Goal: Task Accomplishment & Management: Manage account settings

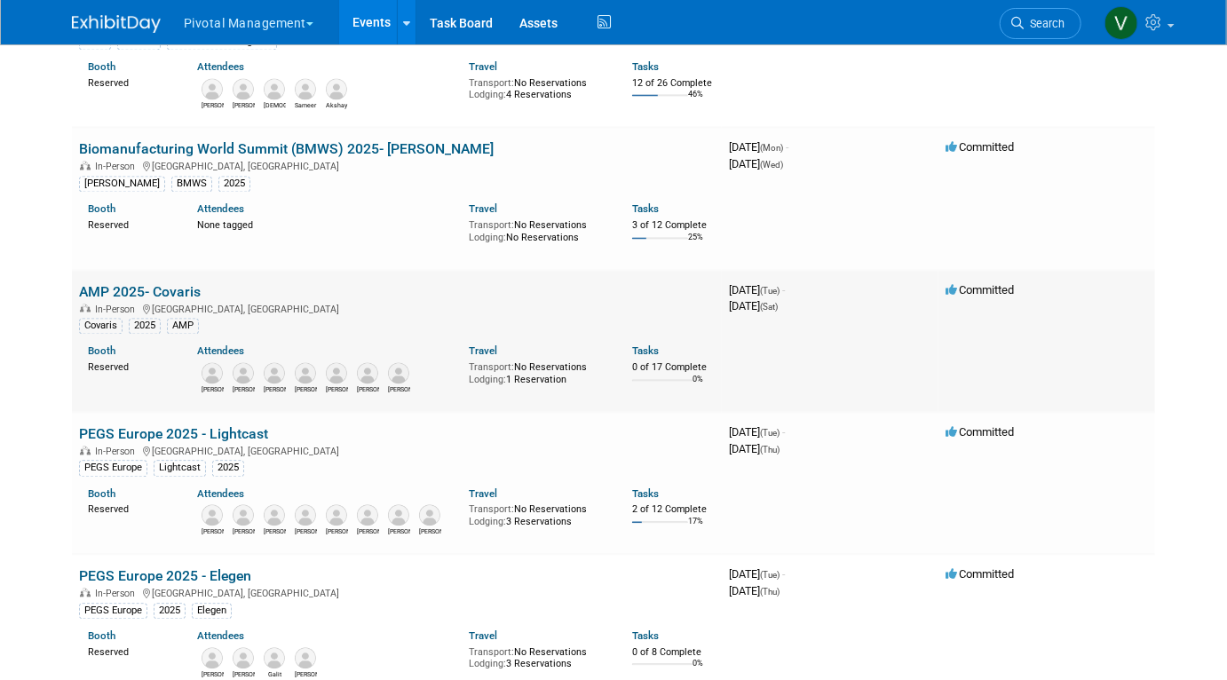
scroll to position [1678, 0]
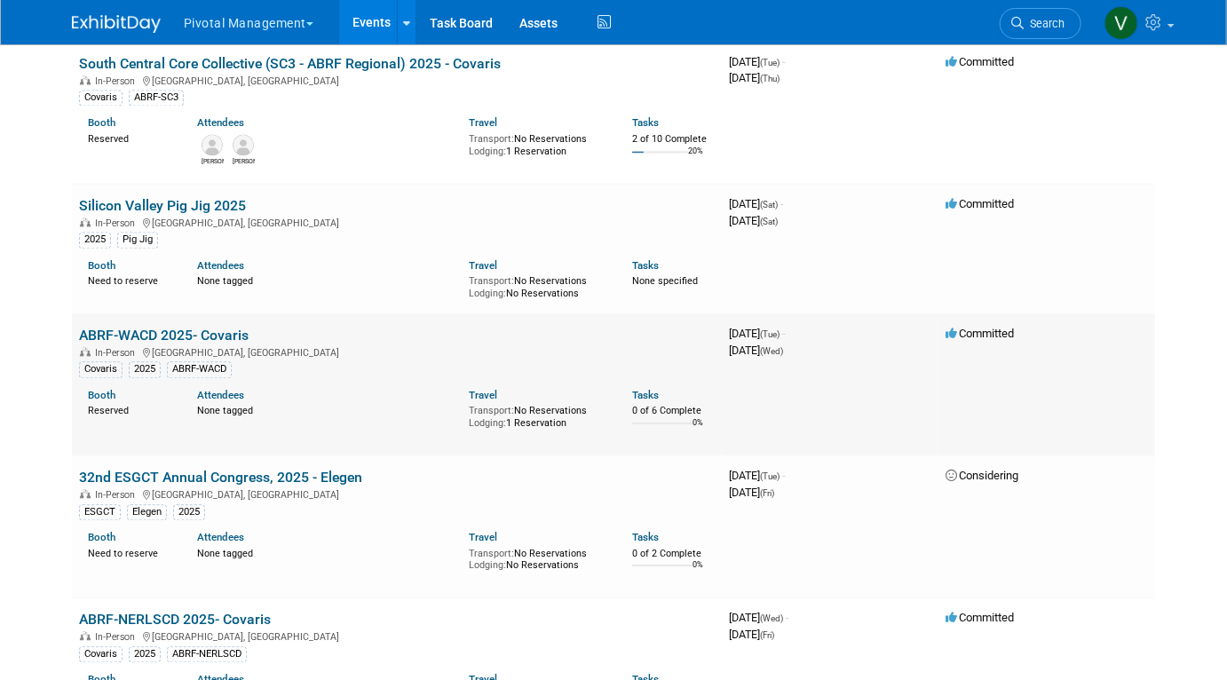
click at [200, 344] on link "ABRF-WACD 2025- Covaris" at bounding box center [164, 335] width 170 height 17
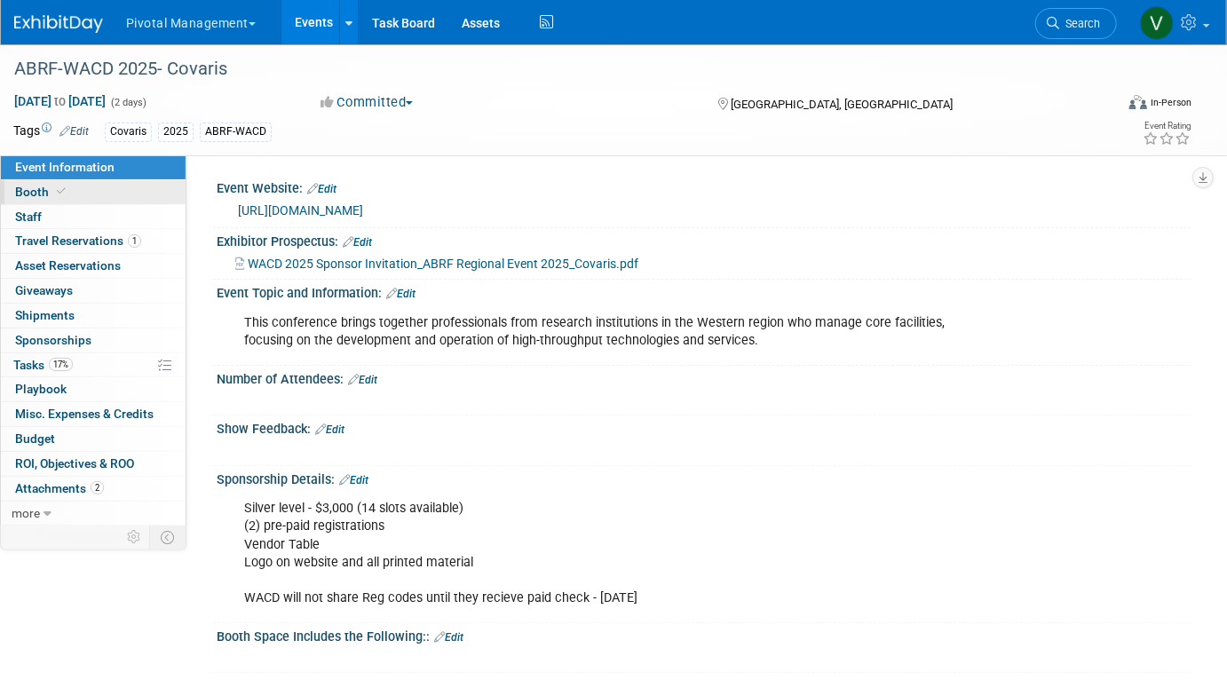
click at [121, 186] on link "Booth" at bounding box center [93, 192] width 185 height 24
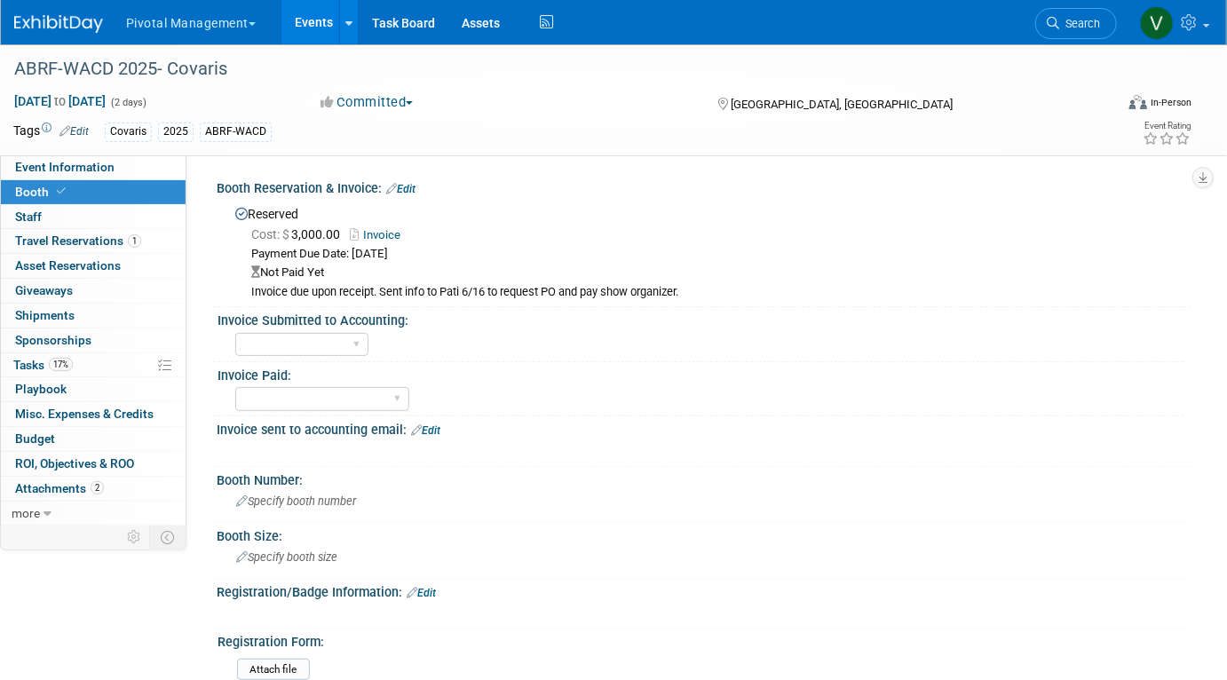
click at [406, 192] on link "Edit" at bounding box center [400, 189] width 29 height 12
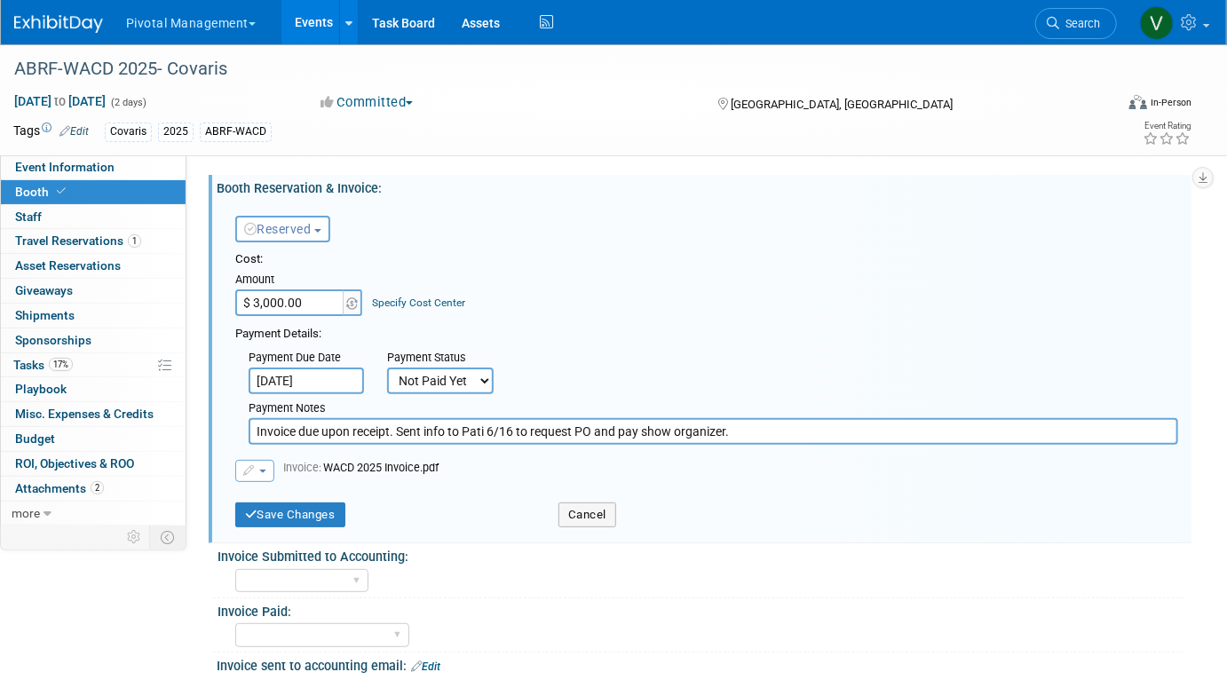
click at [263, 474] on button "button" at bounding box center [254, 471] width 39 height 22
click at [273, 495] on link "Replace with a new file" at bounding box center [325, 499] width 178 height 25
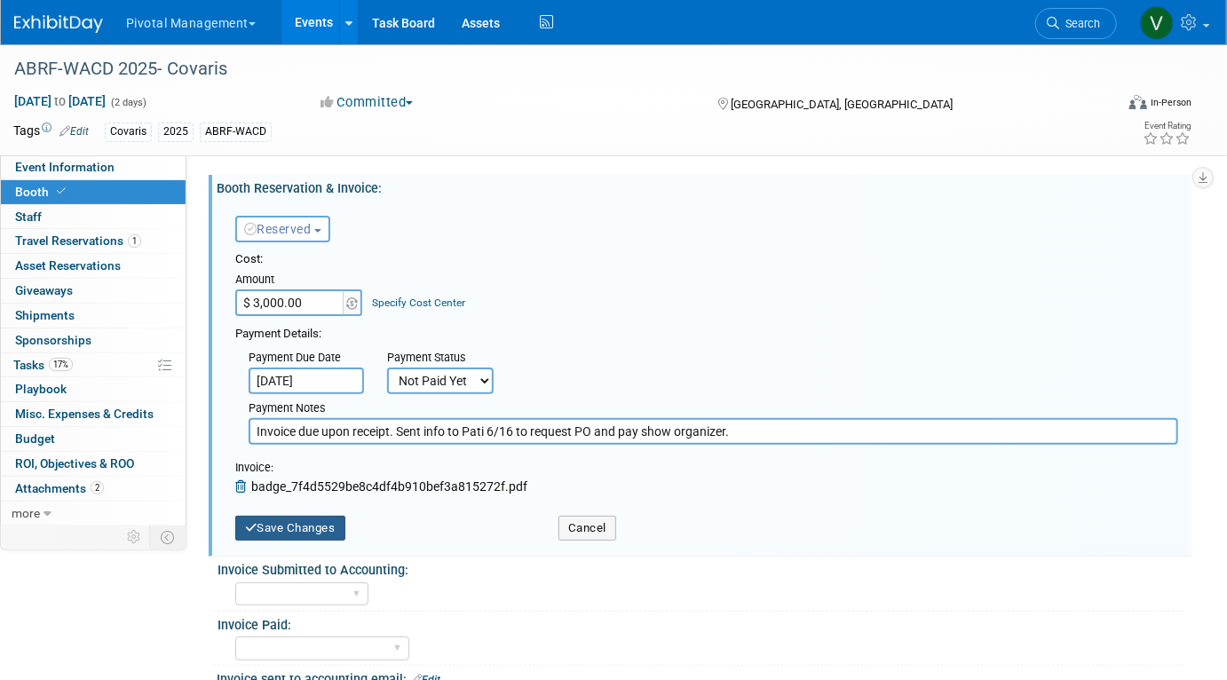
click at [273, 529] on button "Save Changes" at bounding box center [290, 528] width 110 height 25
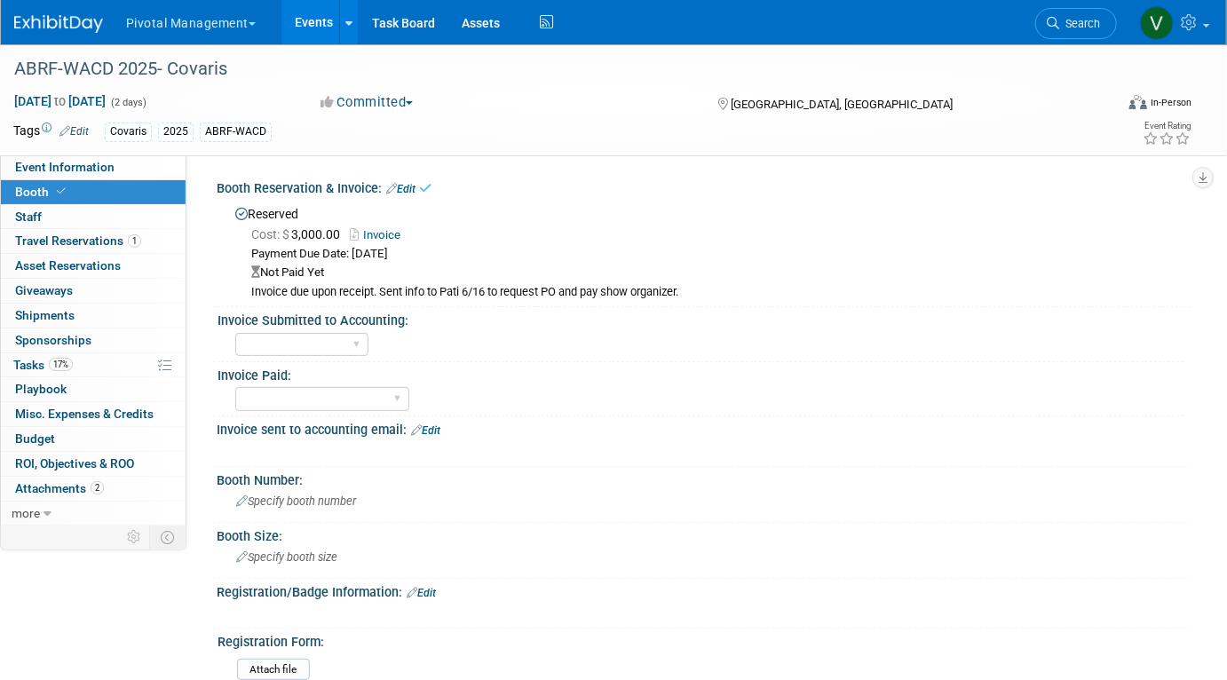
click at [413, 183] on link "Edit" at bounding box center [400, 189] width 29 height 12
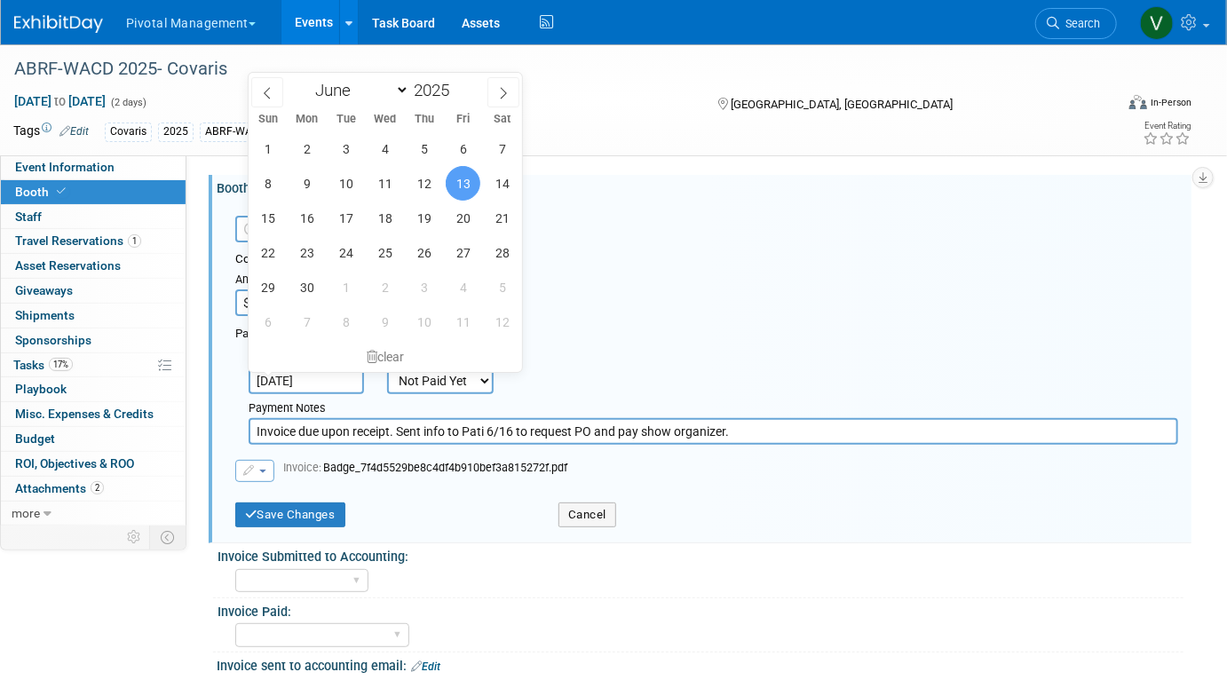
click at [305, 379] on input "Jun 13, 2025" at bounding box center [306, 381] width 115 height 27
click at [408, 386] on select "Not Paid Yet Partially Paid Paid in Full" at bounding box center [440, 381] width 107 height 27
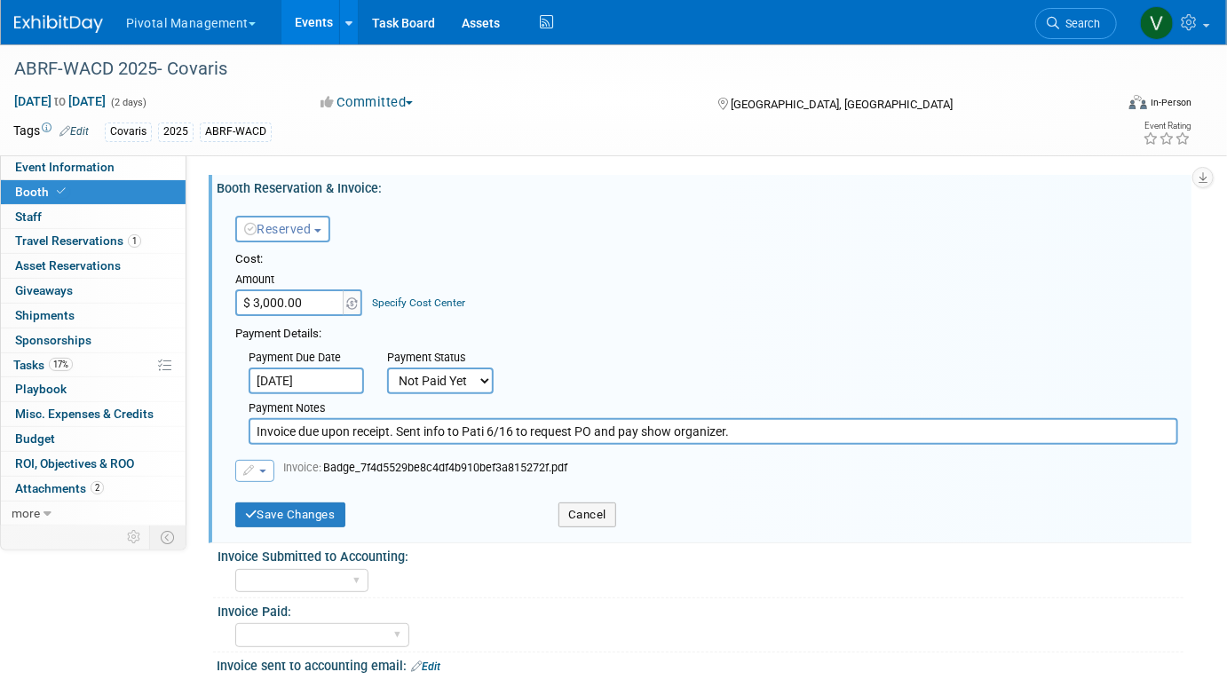
select select "1"
click at [387, 368] on select "Not Paid Yet Partially Paid Paid in Full" at bounding box center [440, 381] width 107 height 27
click at [765, 433] on input "Invoice due upon receipt. Sent info to Pati 6/16 to request PO and pay show org…" at bounding box center [714, 431] width 930 height 27
click at [253, 431] on input "Invoice due upon receipt. Sent info to Pati 6/16 to request PO and pay show org…" at bounding box center [714, 431] width 930 height 27
type input "Check received 8/19 - Invoice due upon receipt. Sent info to Pati 6/16 to reque…"
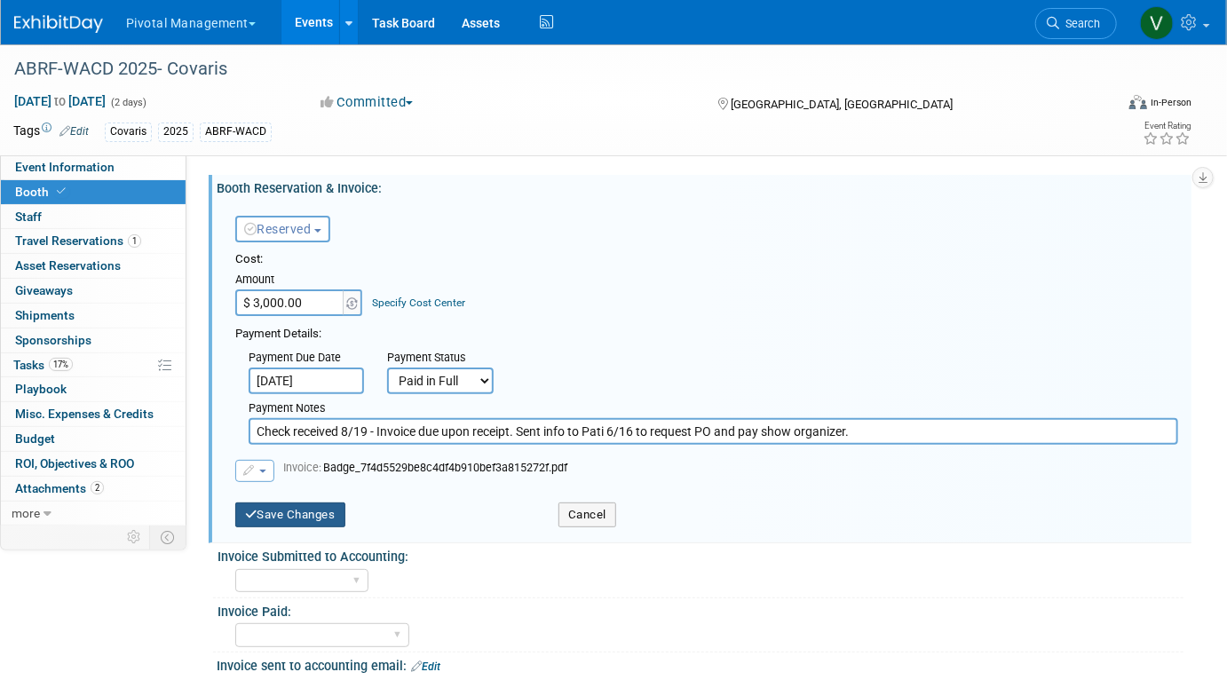
click at [285, 512] on button "Save Changes" at bounding box center [290, 514] width 110 height 25
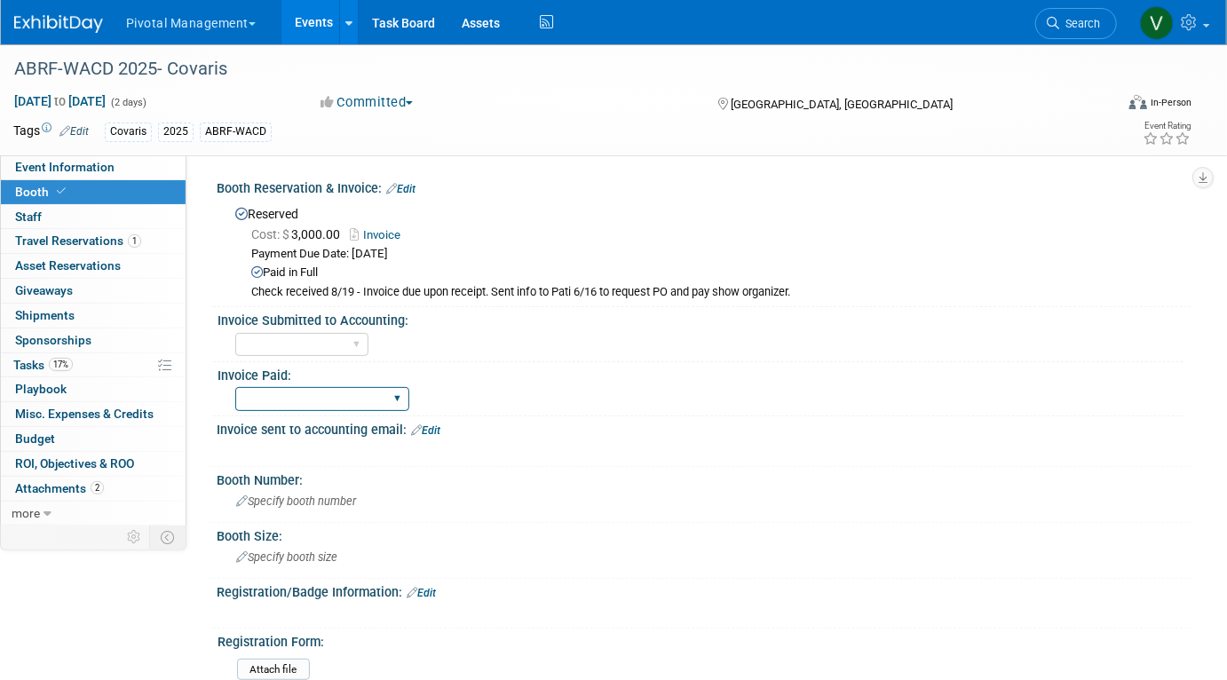
click at [370, 400] on select "Yes No Submitted to Accounting" at bounding box center [322, 399] width 174 height 24
select select "Yes"
click at [235, 387] on select "Yes No Submitted to Accounting" at bounding box center [322, 399] width 174 height 24
click at [80, 161] on span "Event Information" at bounding box center [64, 167] width 99 height 14
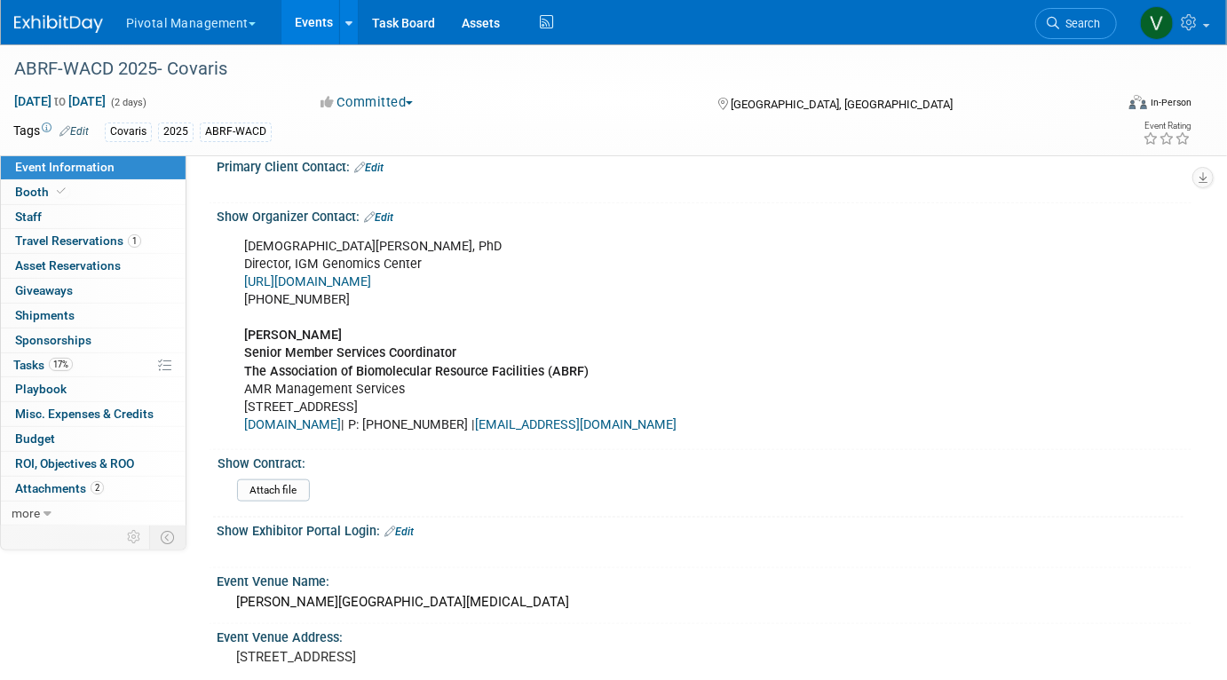
scroll to position [835, 0]
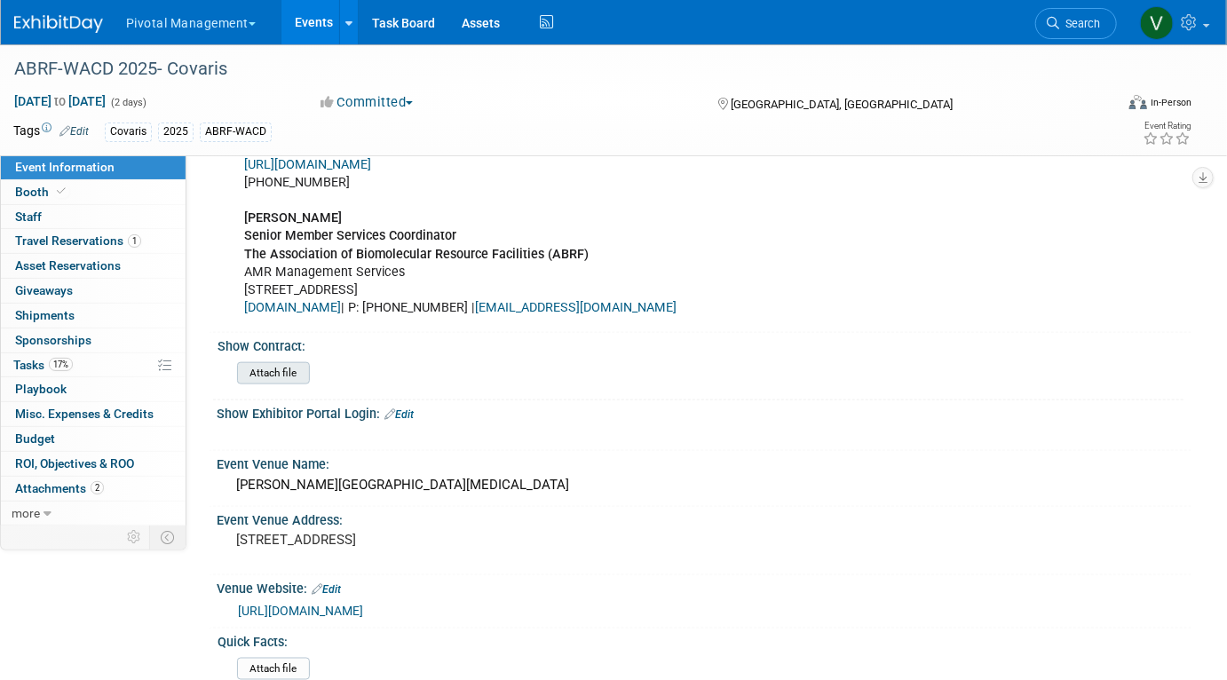
click at [295, 371] on input "file" at bounding box center [187, 373] width 241 height 20
